Goal: Task Accomplishment & Management: Manage account settings

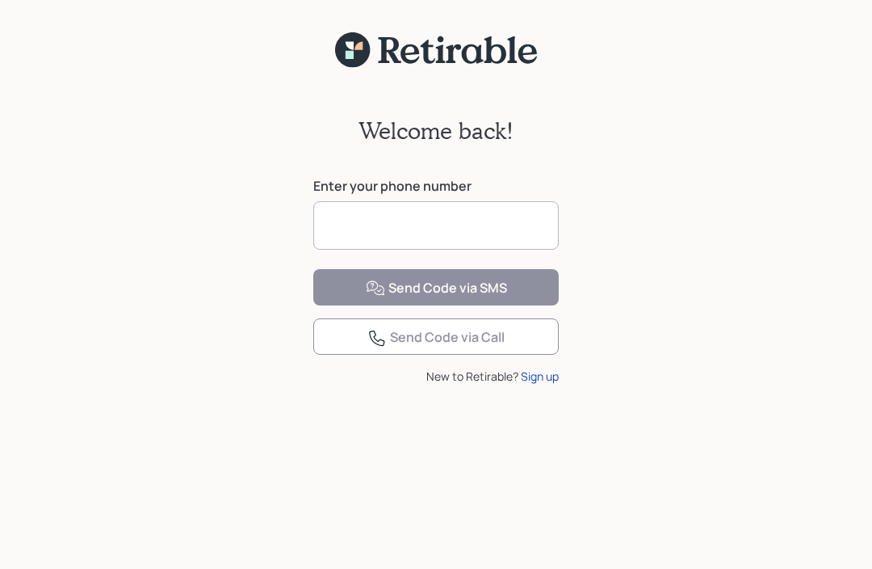
click at [367, 231] on input at bounding box center [436, 225] width 246 height 48
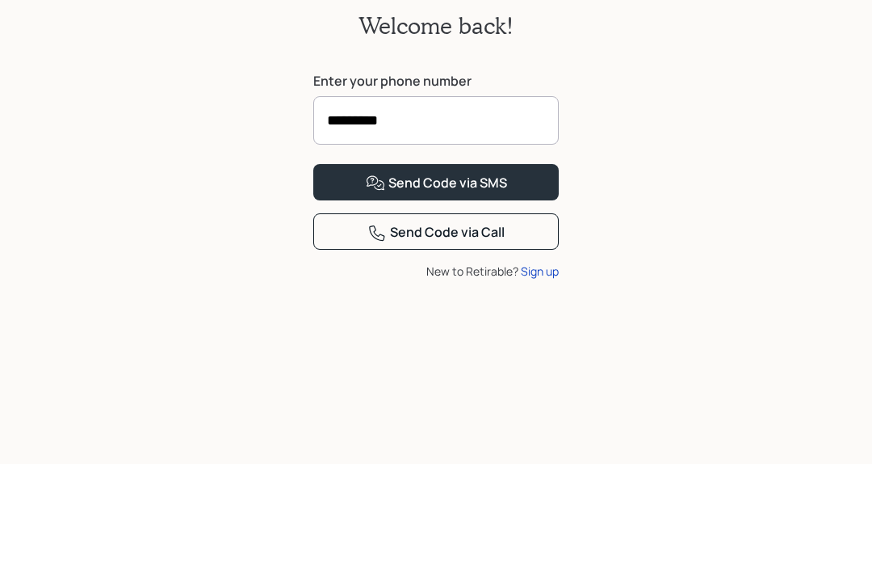
type input "**********"
click at [436, 269] on button "Send Code via SMS" at bounding box center [436, 287] width 246 height 36
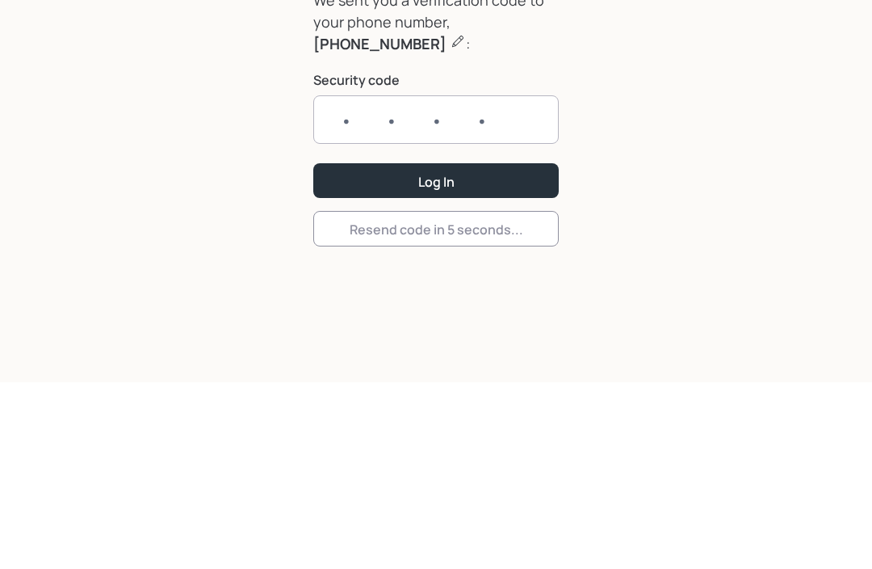
click at [365, 283] on input "text" at bounding box center [436, 307] width 246 height 48
type input "5199"
click at [449, 351] on button "Log In" at bounding box center [436, 368] width 246 height 35
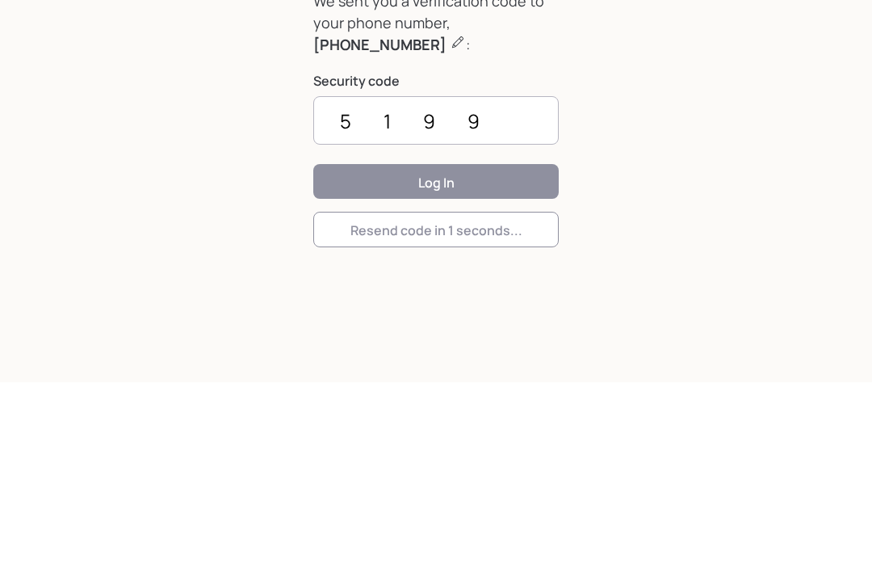
scroll to position [74, 0]
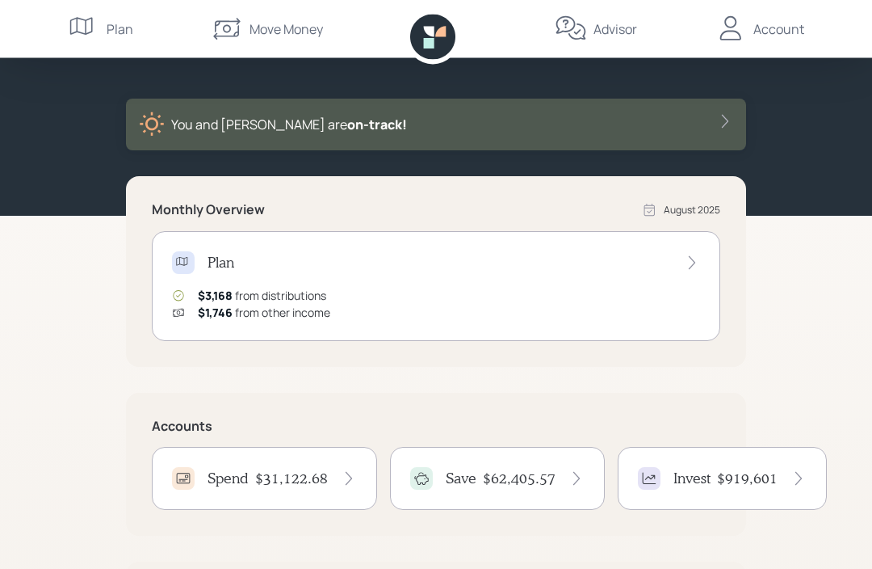
scroll to position [53, 0]
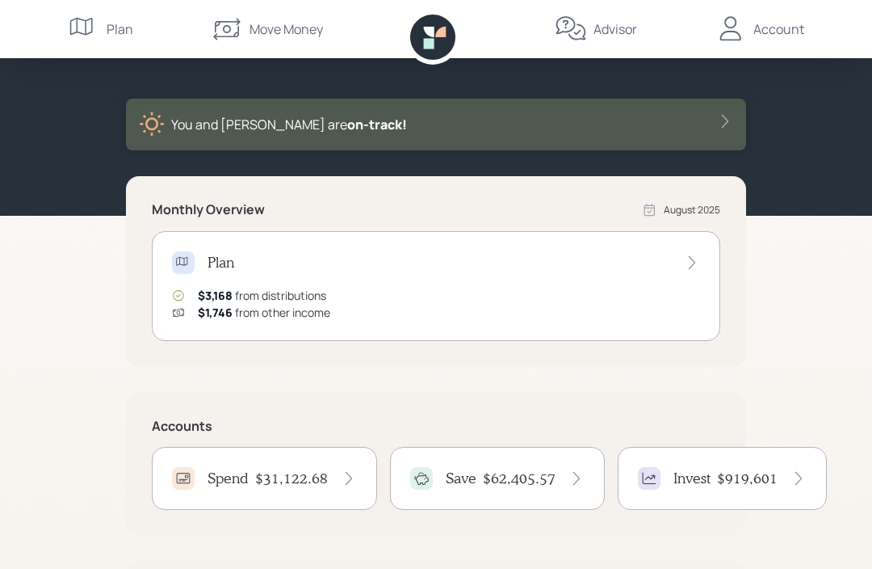
click at [270, 478] on h4 "$31,122.68" at bounding box center [291, 478] width 73 height 18
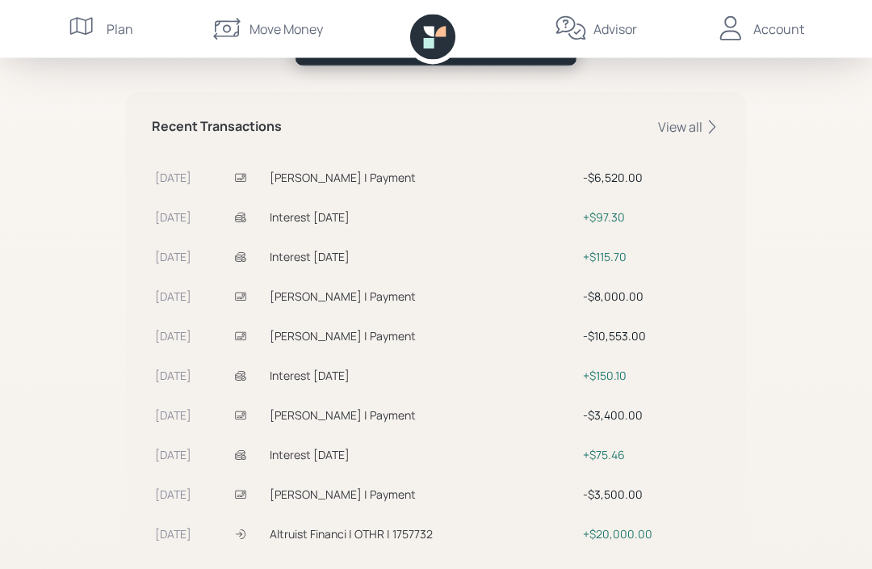
scroll to position [472, 0]
click at [692, 131] on div "View all" at bounding box center [689, 127] width 62 height 18
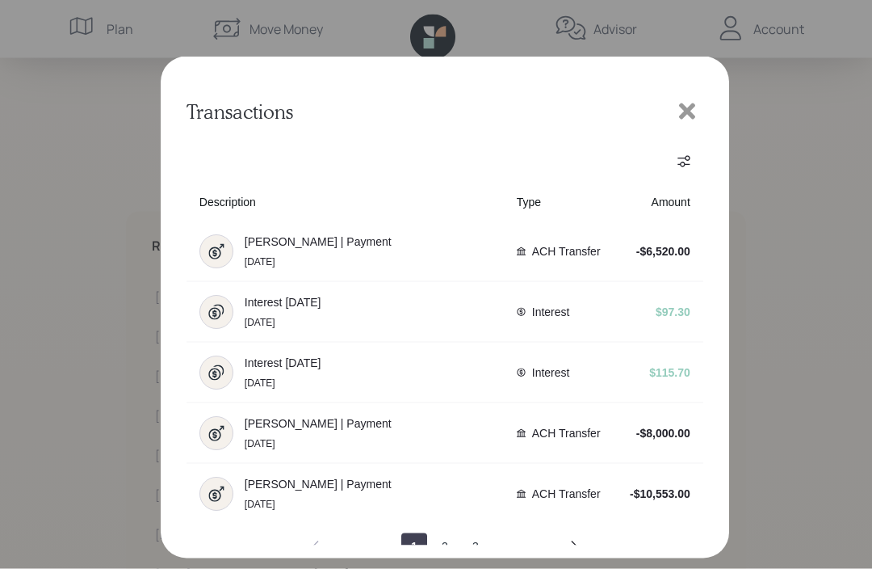
scroll to position [359, 0]
click at [583, 559] on button "next page" at bounding box center [574, 546] width 26 height 26
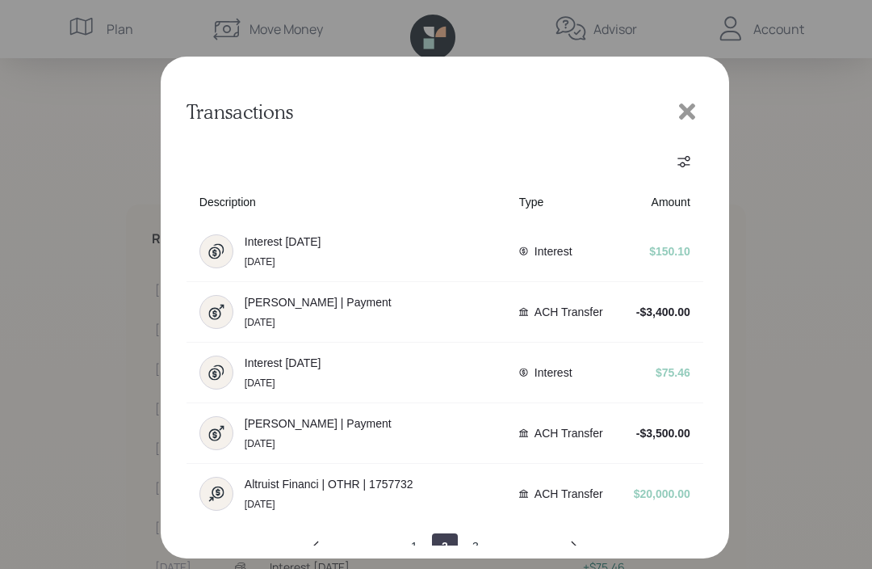
click at [571, 547] on button "next page" at bounding box center [574, 546] width 26 height 26
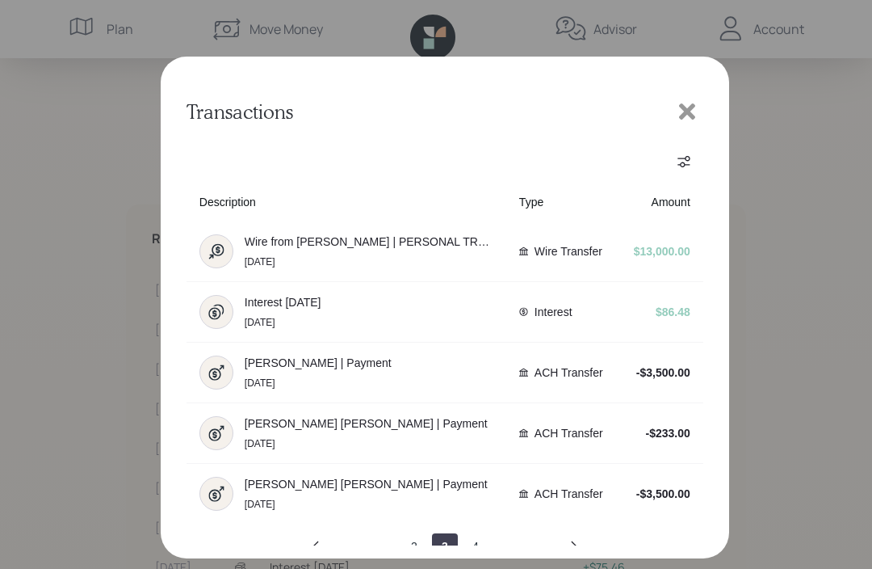
click at [577, 553] on icon "next page" at bounding box center [574, 546] width 13 height 13
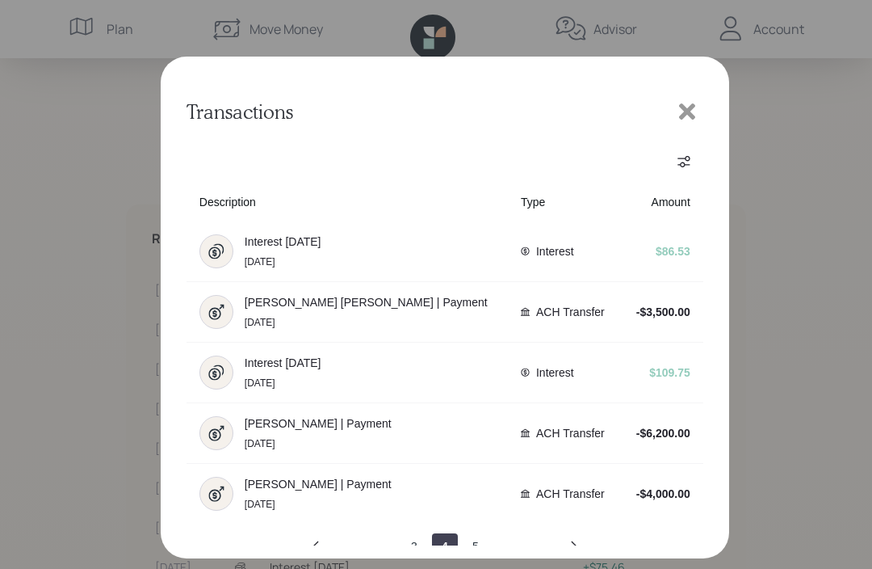
click at [582, 558] on button "next page" at bounding box center [574, 546] width 26 height 26
click at [317, 553] on icon "previous page" at bounding box center [315, 546] width 13 height 13
click at [311, 553] on icon "previous page" at bounding box center [315, 546] width 13 height 13
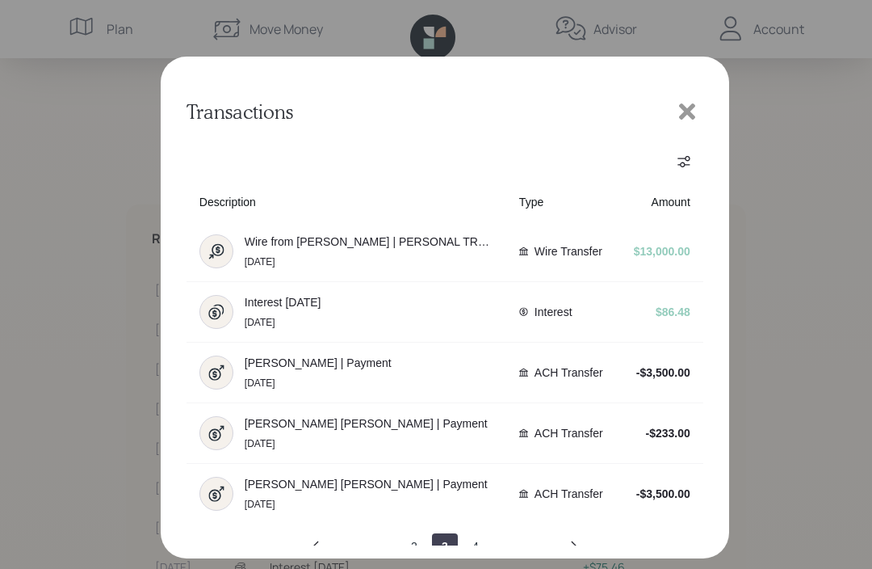
click at [315, 552] on icon "previous page" at bounding box center [316, 546] width 6 height 11
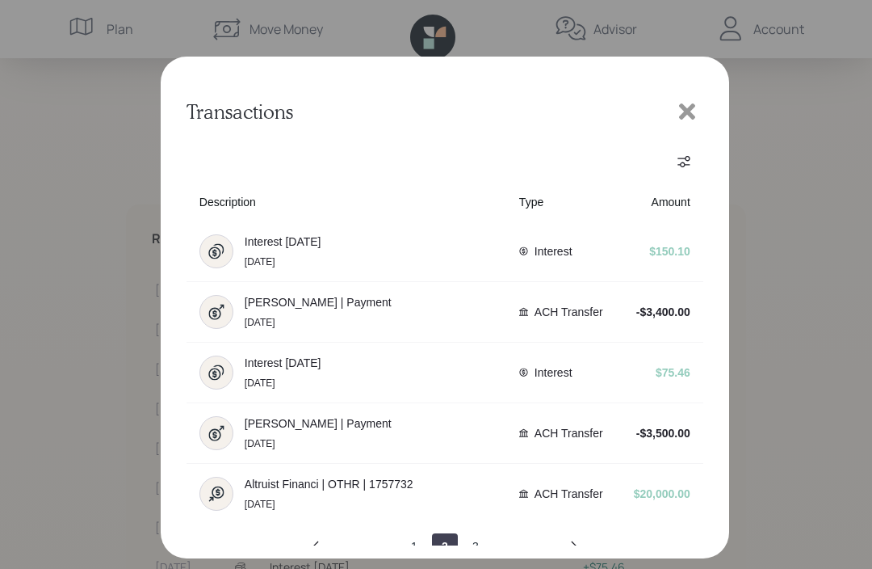
click at [317, 552] on icon "previous page" at bounding box center [316, 546] width 6 height 11
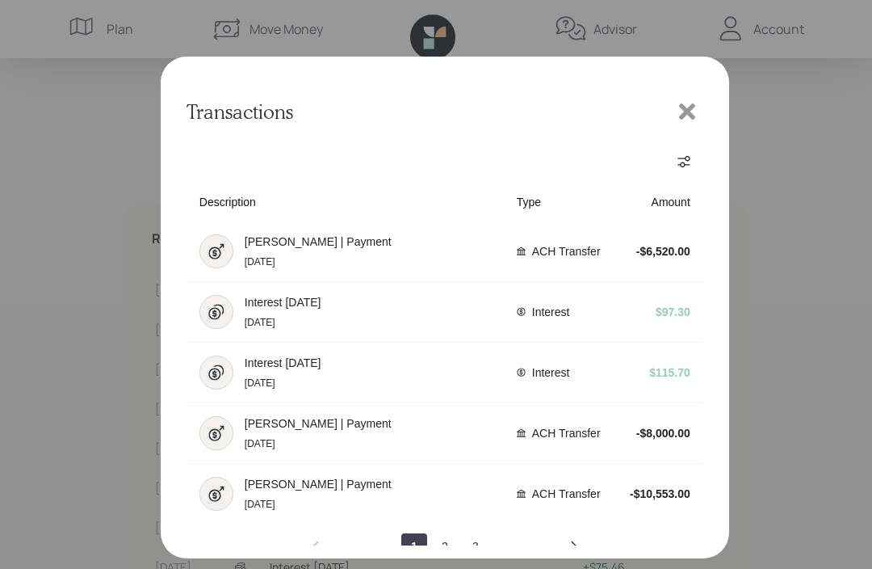
click at [688, 114] on icon at bounding box center [687, 111] width 16 height 16
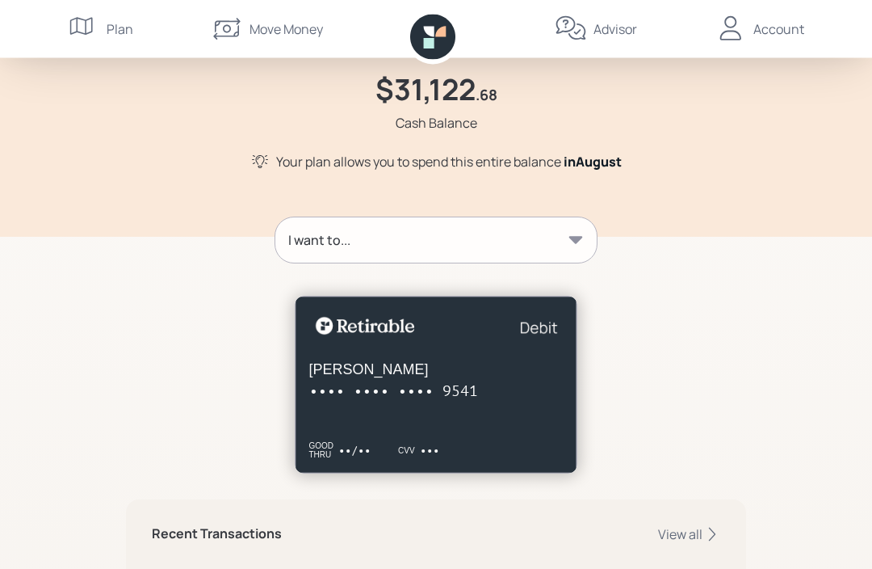
scroll to position [0, 0]
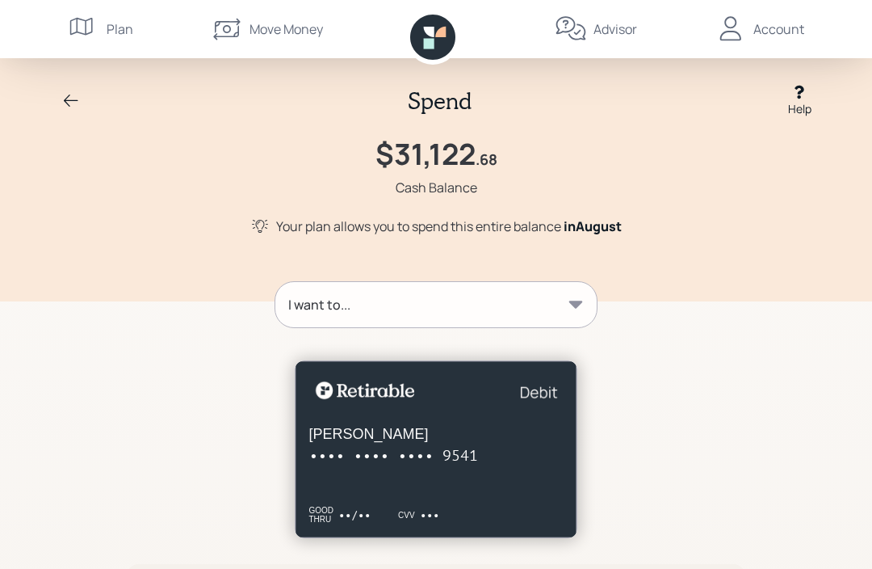
click at [66, 97] on icon at bounding box center [70, 100] width 19 height 19
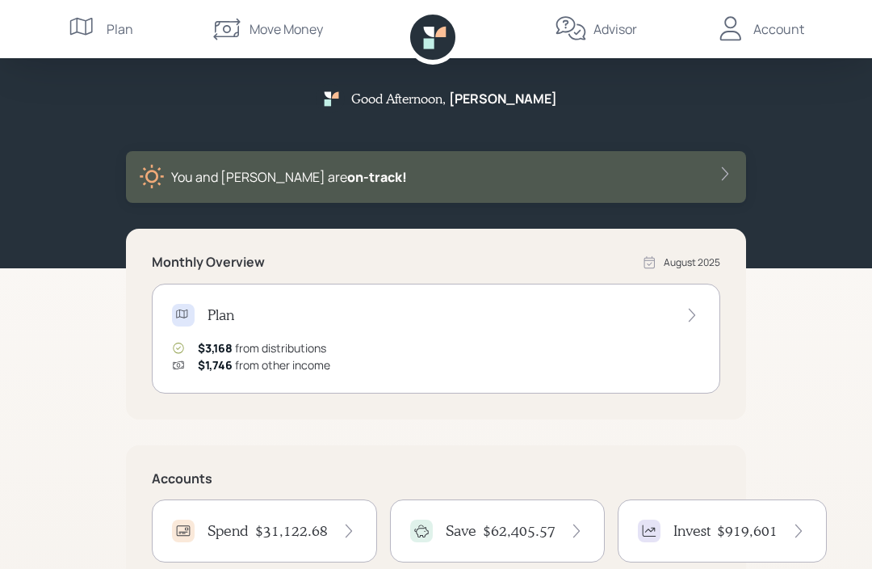
click at [514, 533] on h4 "$62,405.57" at bounding box center [519, 531] width 73 height 18
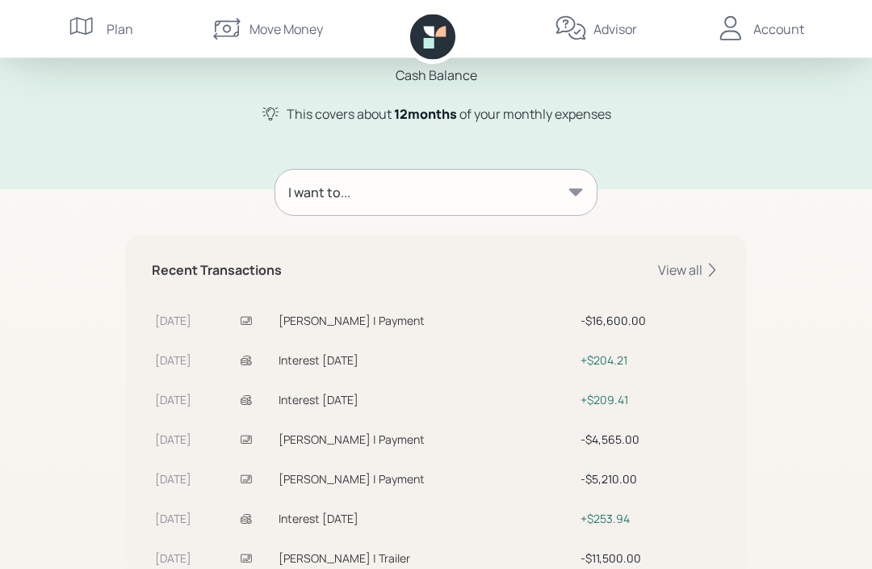
scroll to position [145, 0]
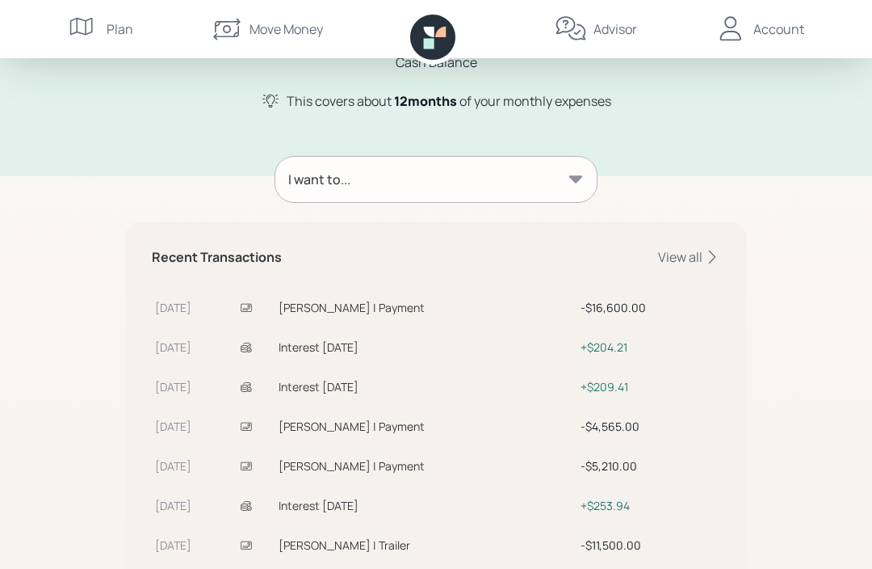
click at [683, 259] on div "View all" at bounding box center [689, 257] width 62 height 18
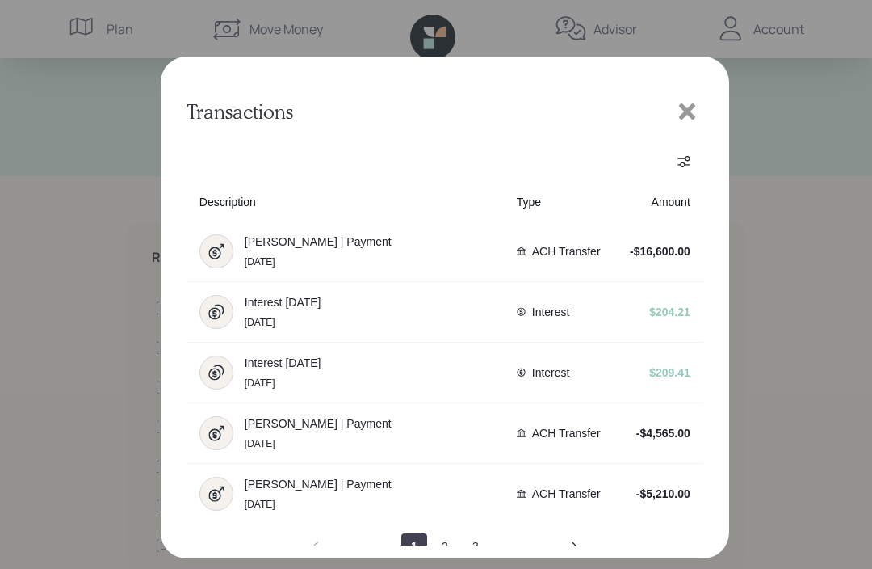
click at [578, 553] on icon "next page" at bounding box center [574, 546] width 13 height 13
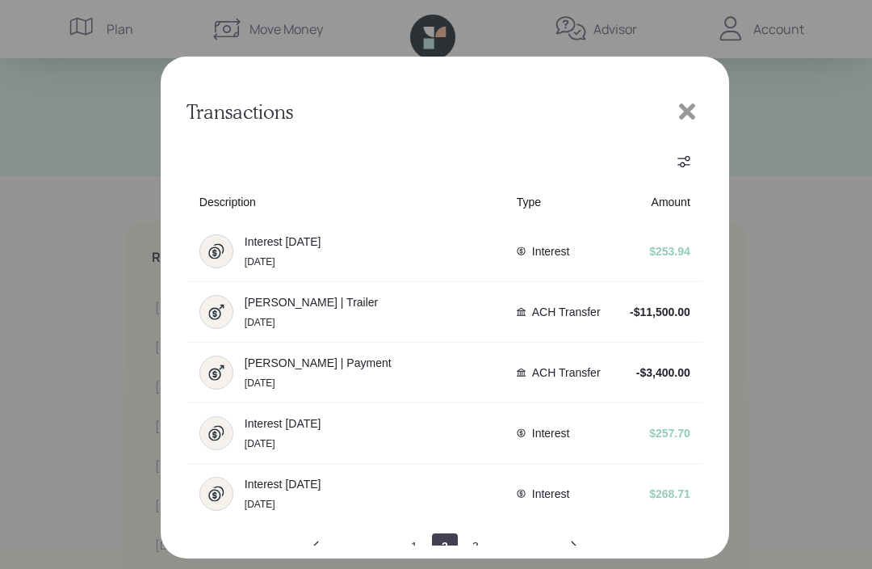
click at [577, 552] on icon "next page" at bounding box center [574, 546] width 6 height 11
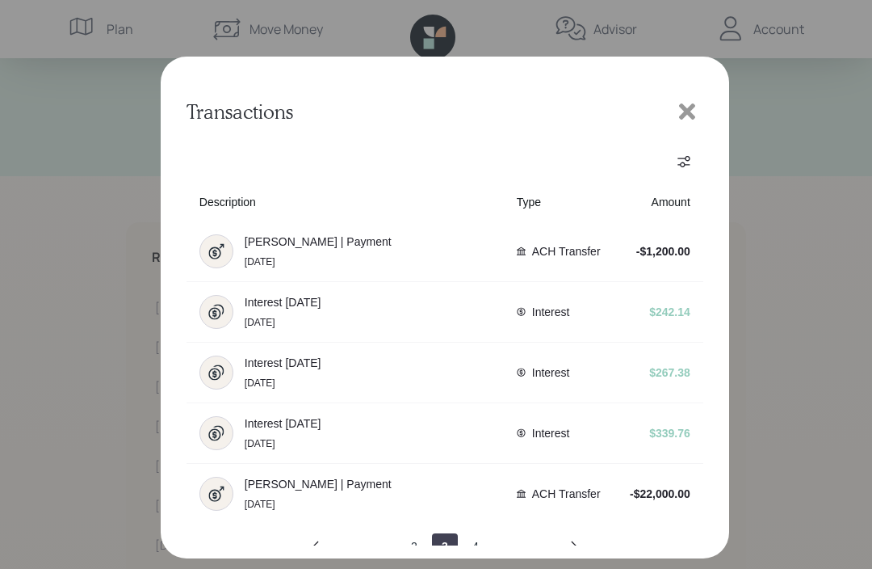
click at [313, 553] on icon "previous page" at bounding box center [315, 546] width 13 height 13
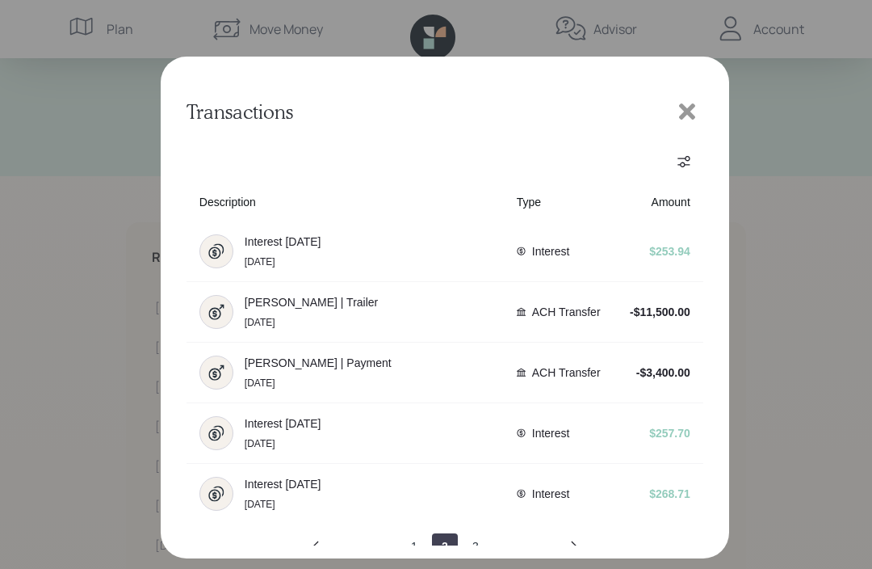
click at [316, 553] on icon "previous page" at bounding box center [315, 546] width 13 height 13
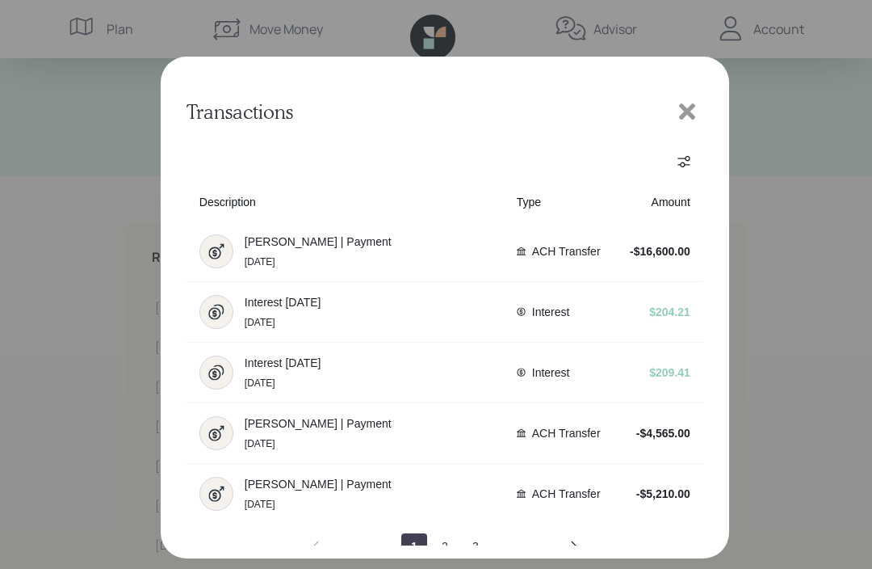
click at [692, 118] on icon at bounding box center [687, 111] width 24 height 24
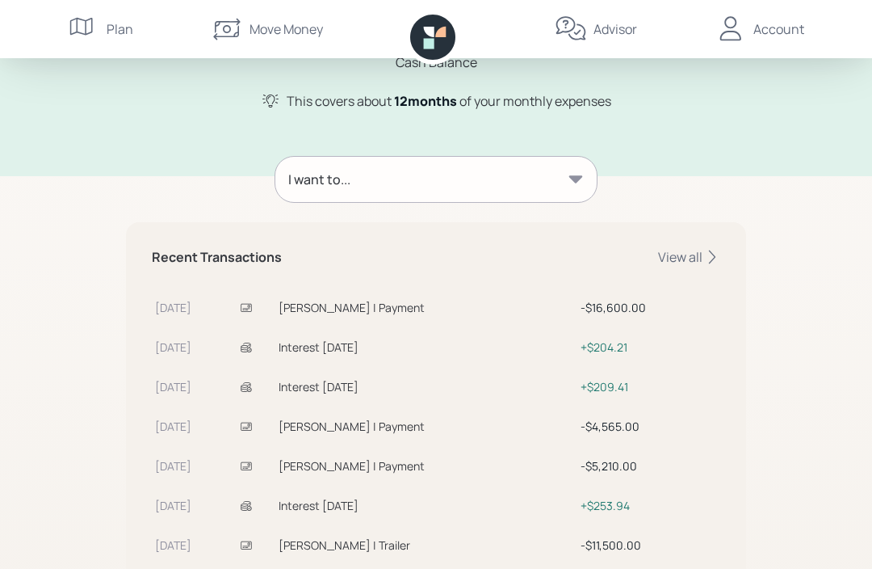
click at [680, 140] on div "I want to... Recent Transactions View all [DATE] [PERSON_NAME] | Payment $16,60…" at bounding box center [436, 445] width 620 height 616
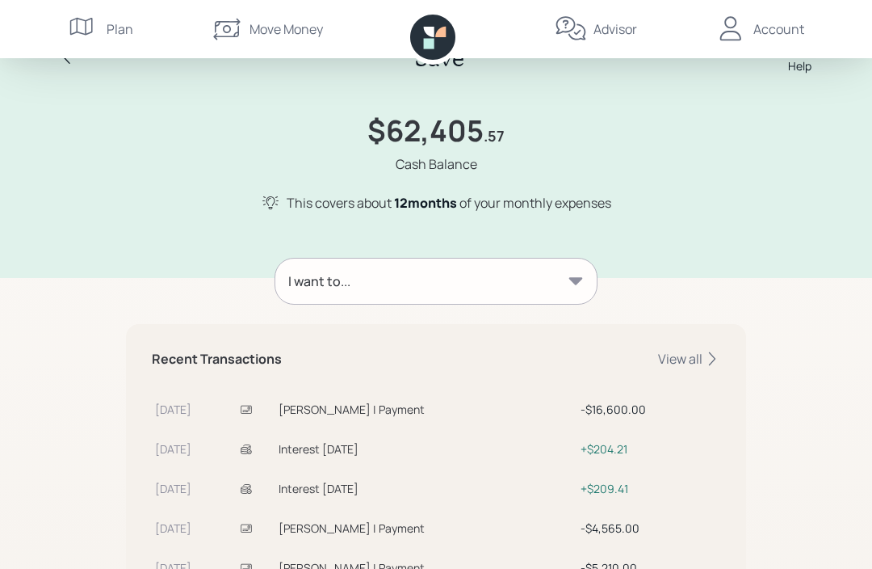
scroll to position [0, 0]
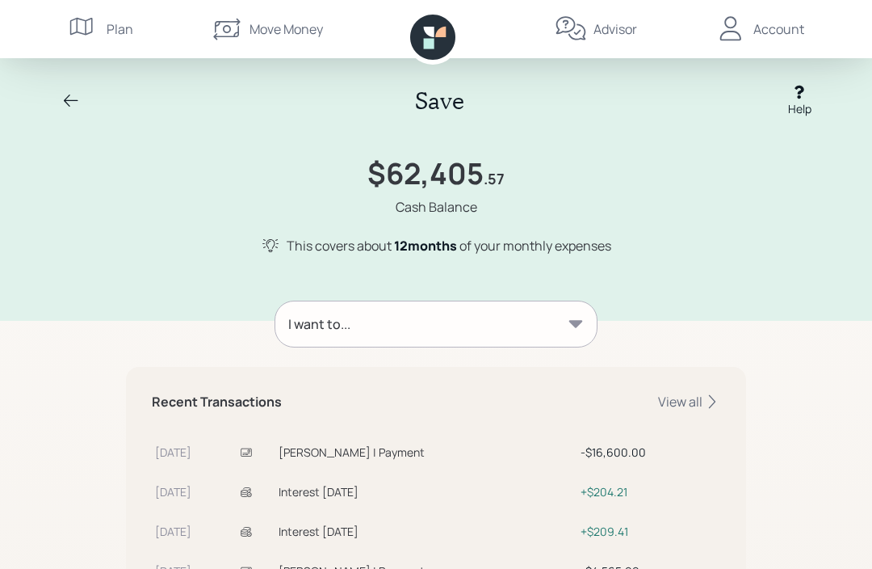
click at [74, 105] on icon at bounding box center [70, 100] width 19 height 19
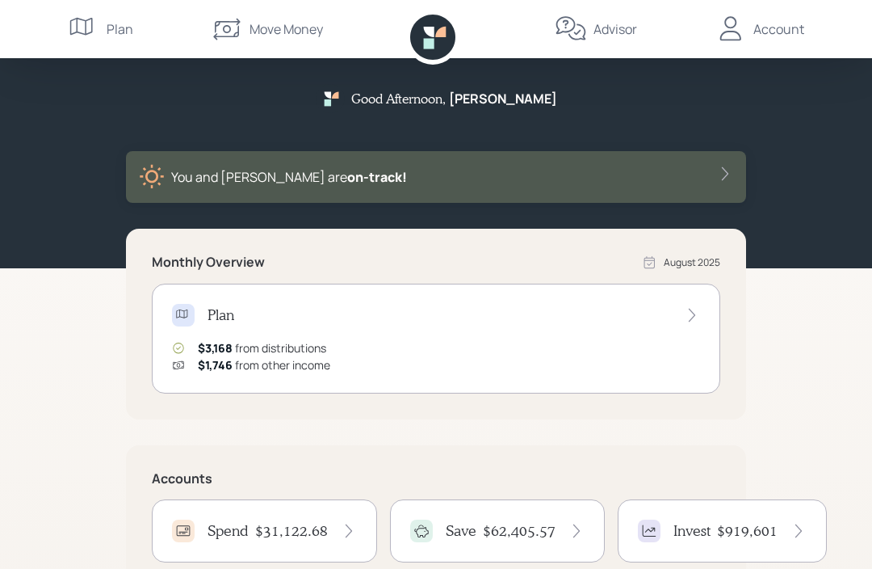
click at [231, 34] on icon at bounding box center [227, 29] width 32 height 32
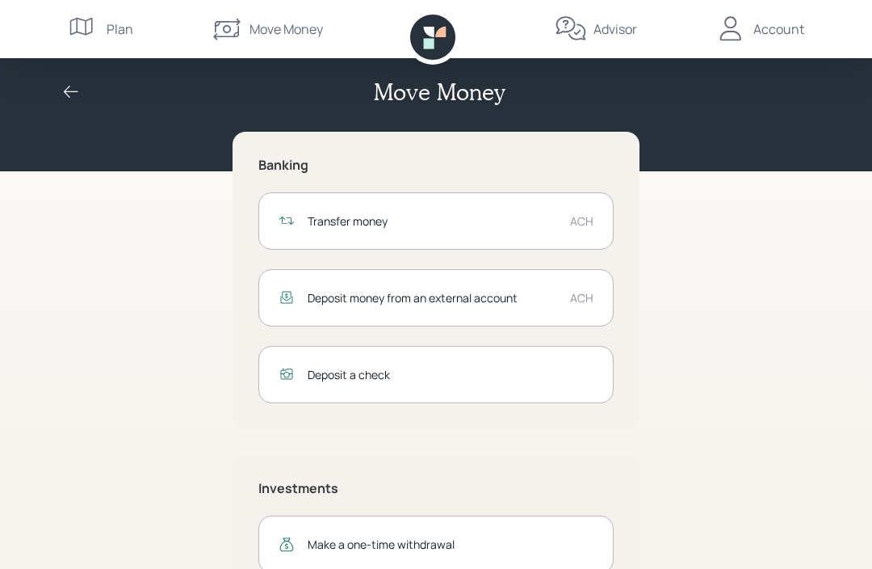
scroll to position [11, 0]
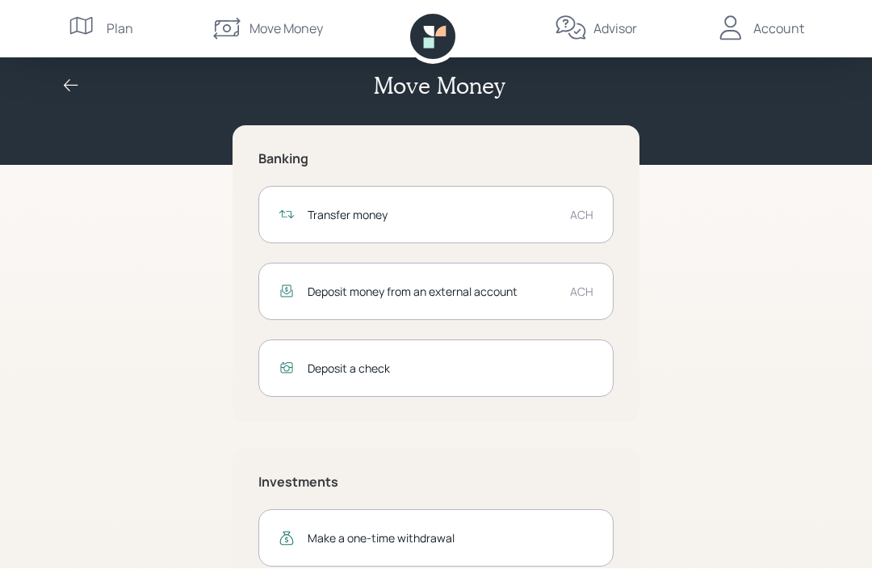
click at [369, 210] on div "Transfer money" at bounding box center [433, 215] width 250 height 17
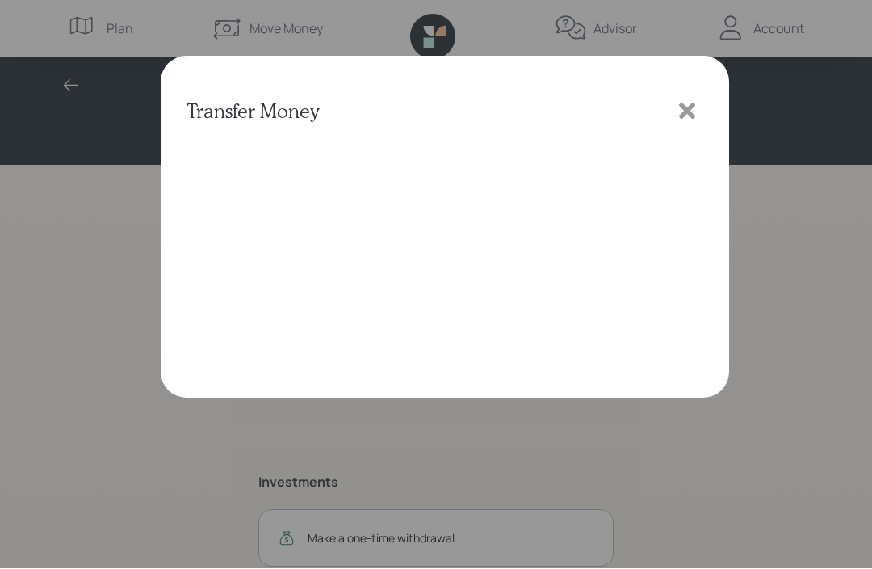
scroll to position [12, 0]
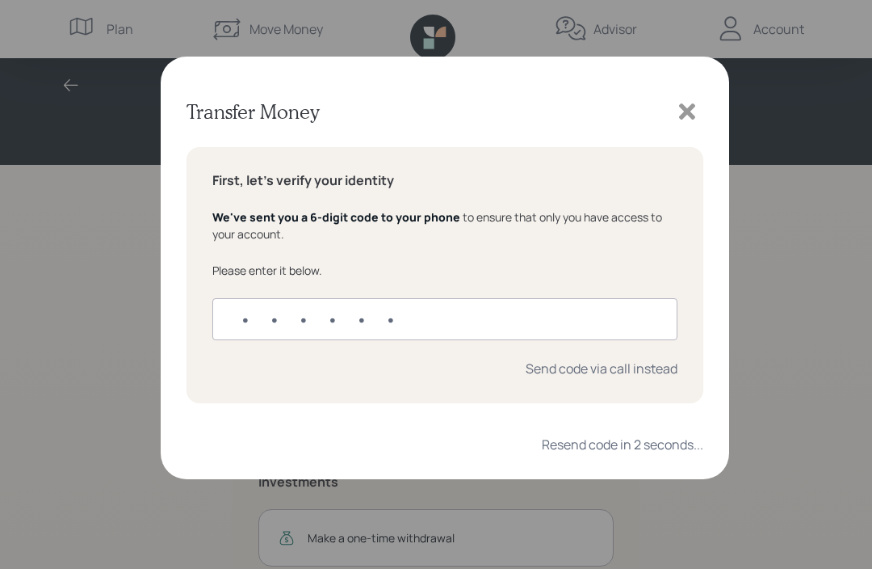
click at [247, 322] on input "text" at bounding box center [444, 319] width 465 height 42
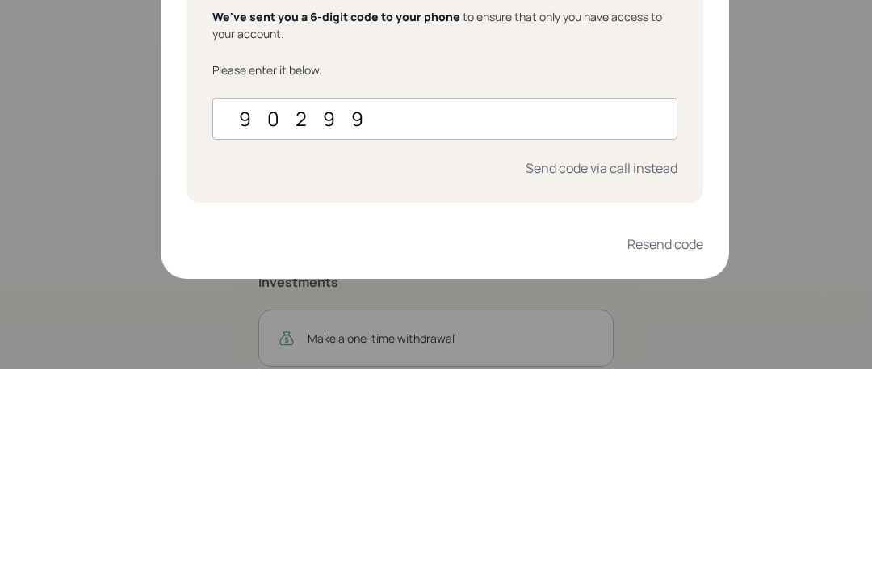
type input "902996"
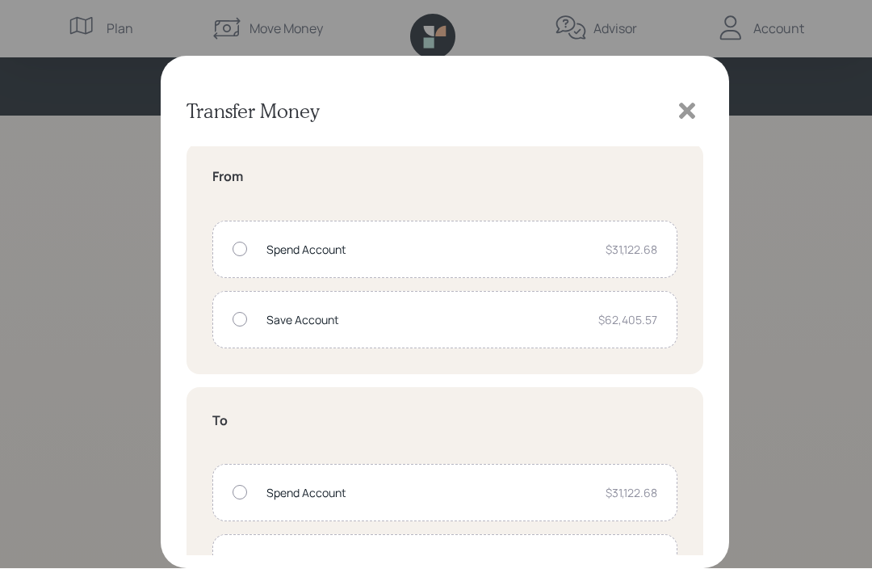
scroll to position [2, 0]
click at [685, 116] on icon at bounding box center [687, 111] width 24 height 24
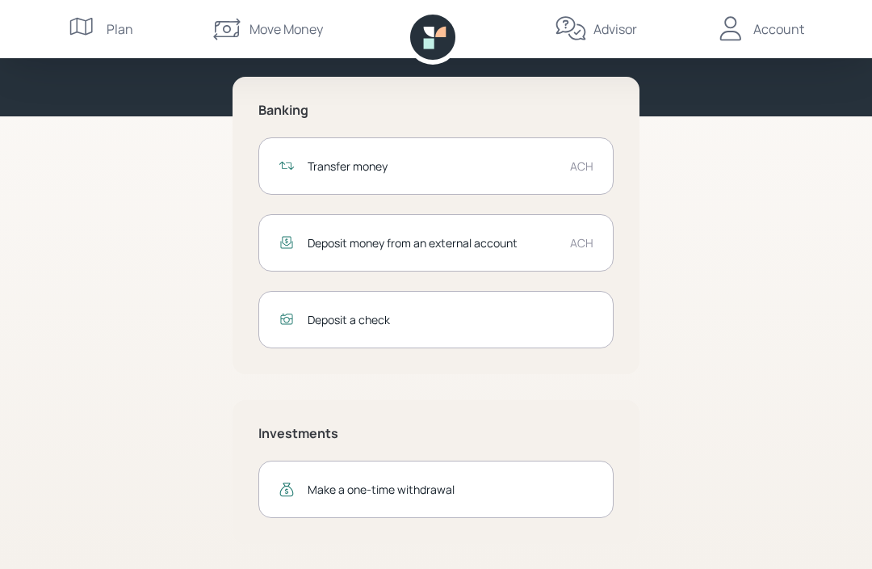
click at [381, 248] on div "Deposit money from an external account" at bounding box center [433, 242] width 250 height 17
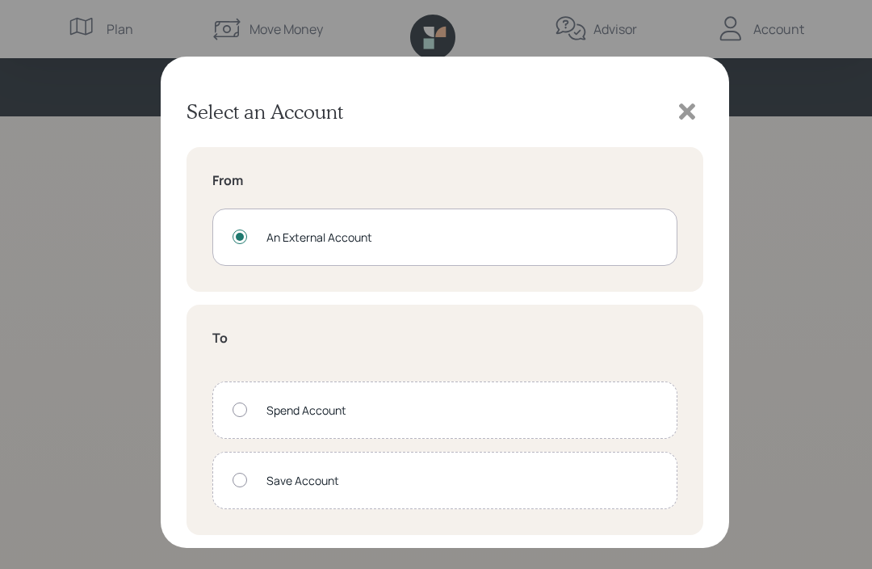
click at [242, 481] on div at bounding box center [240, 480] width 15 height 15
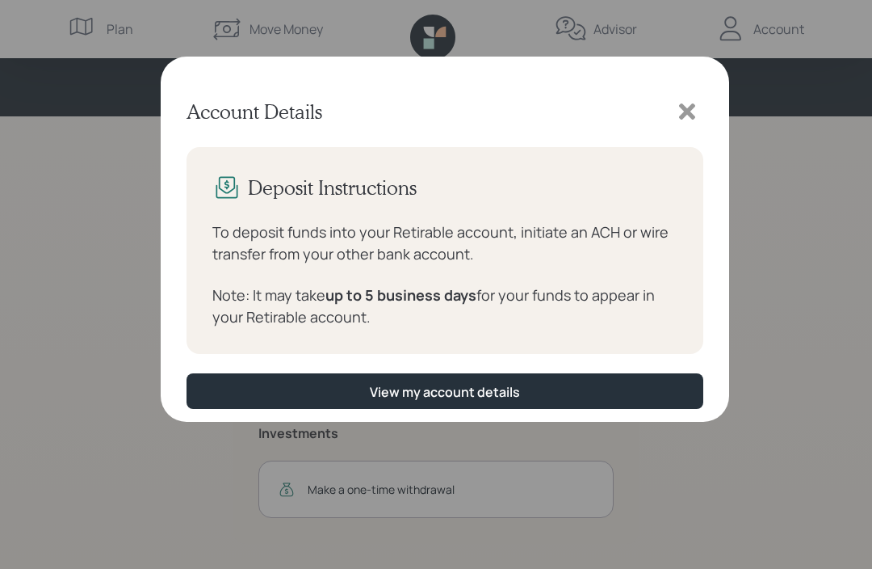
click at [439, 388] on div "View my account details" at bounding box center [445, 392] width 150 height 18
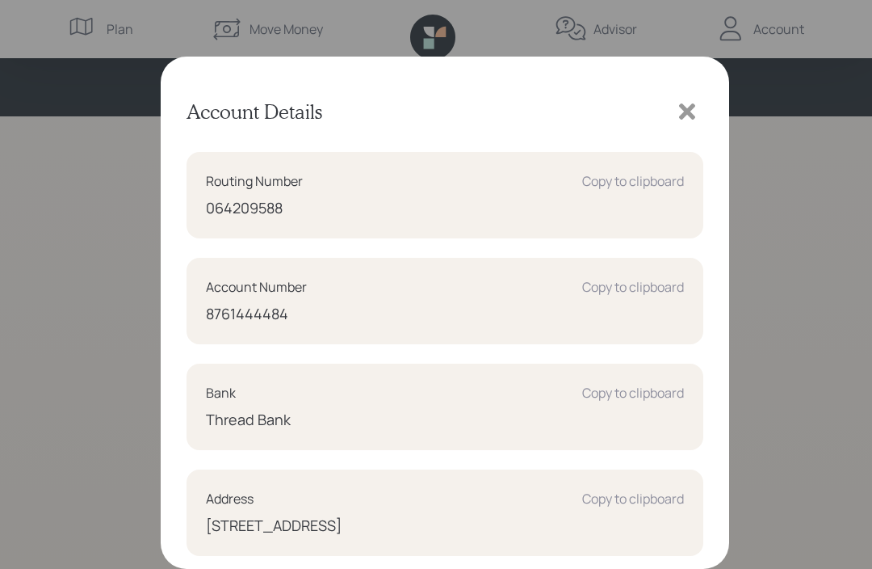
scroll to position [174, 0]
click at [692, 113] on icon at bounding box center [687, 111] width 16 height 16
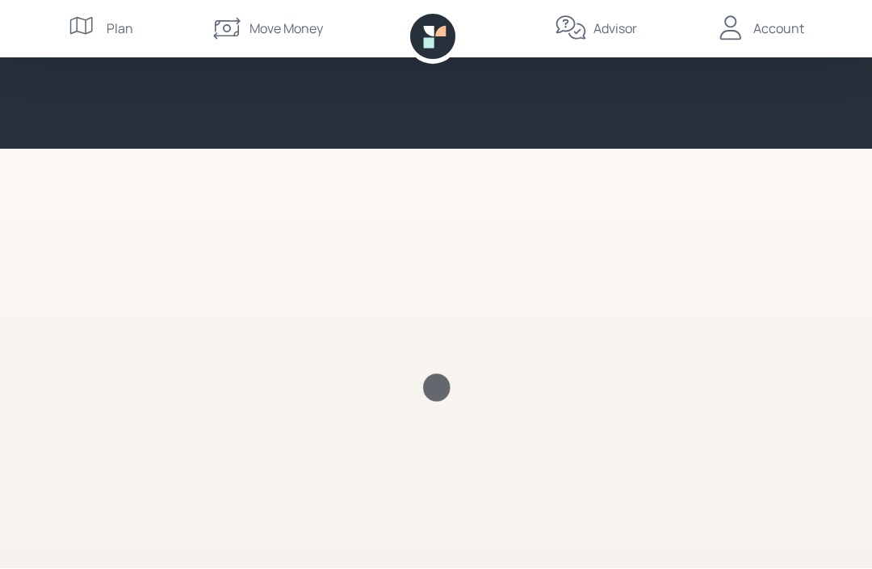
scroll to position [1, 0]
